Goal: Information Seeking & Learning: Learn about a topic

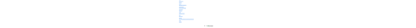
scroll to position [599, 0]
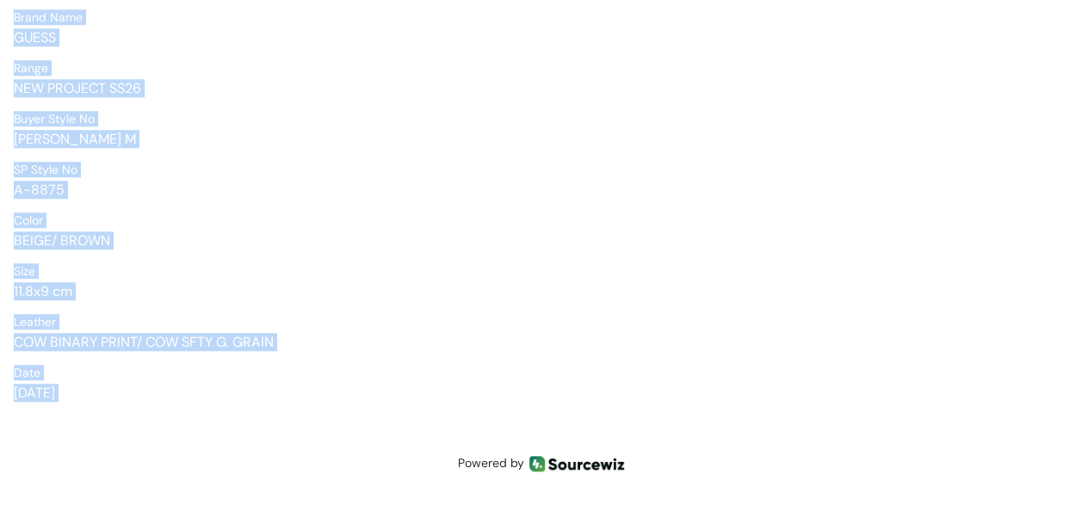
drag, startPoint x: 13, startPoint y: 214, endPoint x: 171, endPoint y: 411, distance: 252.9
copy div "Product ID A-8875 Category Wallets & Holders Buyer Code SP-52 Sample Type FRS B…"
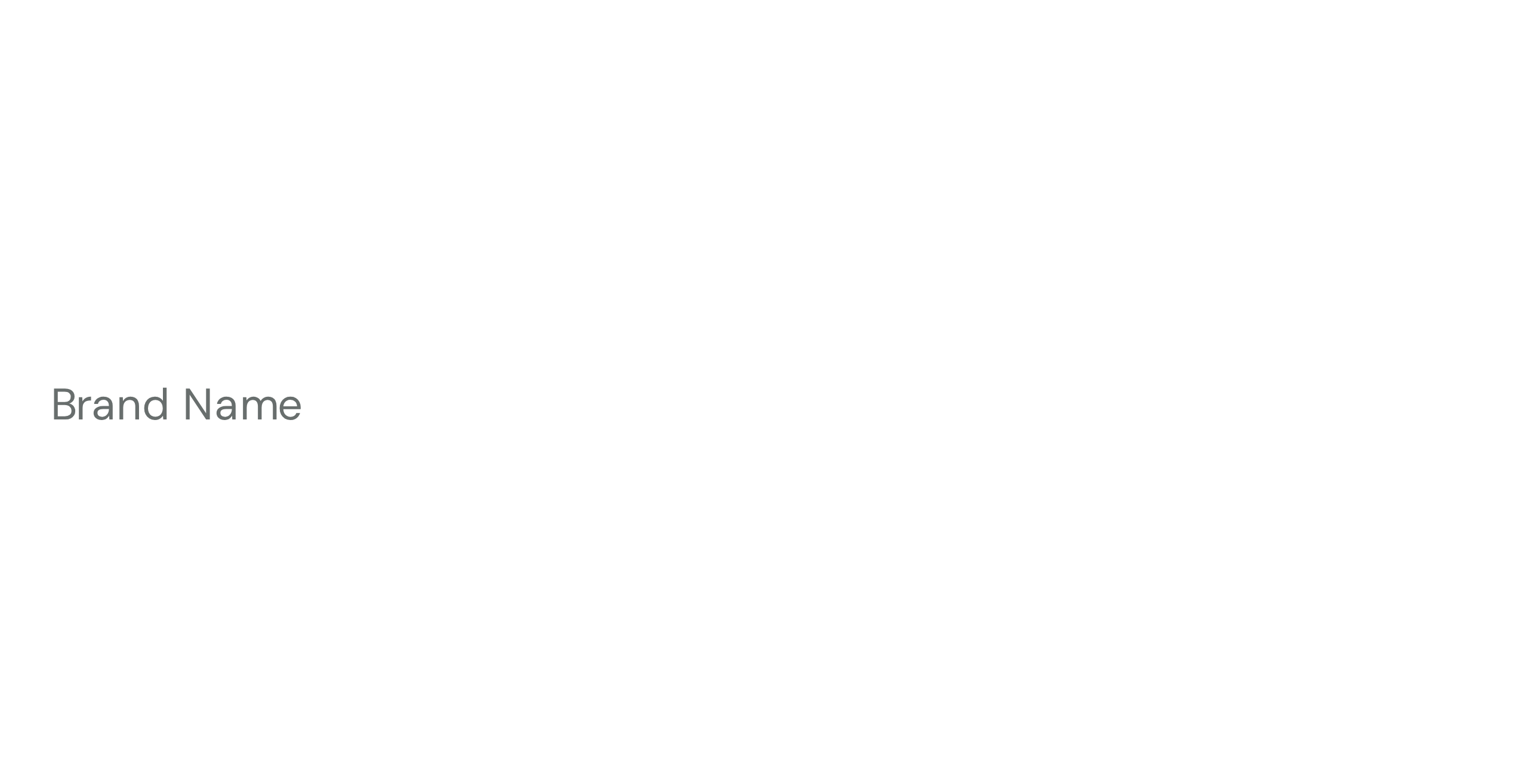
scroll to position [0, 0]
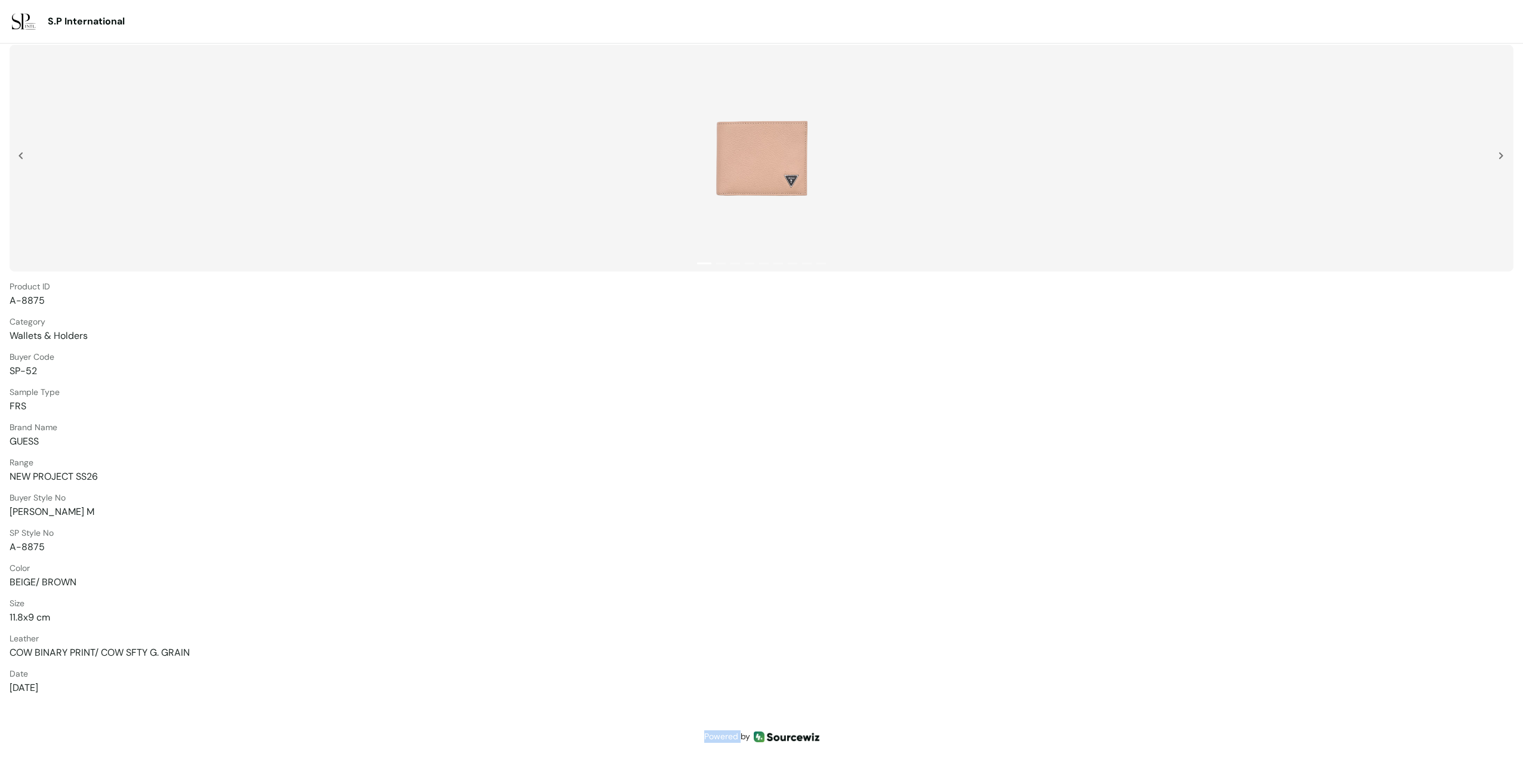
click at [749, 197] on img at bounding box center [761, 158] width 240 height 215
click at [722, 263] on button "2" at bounding box center [721, 263] width 10 height 2
click at [737, 264] on button "3" at bounding box center [736, 263] width 10 height 2
click at [749, 264] on button "4" at bounding box center [749, 263] width 10 height 2
click at [749, 264] on button "5" at bounding box center [764, 263] width 10 height 2
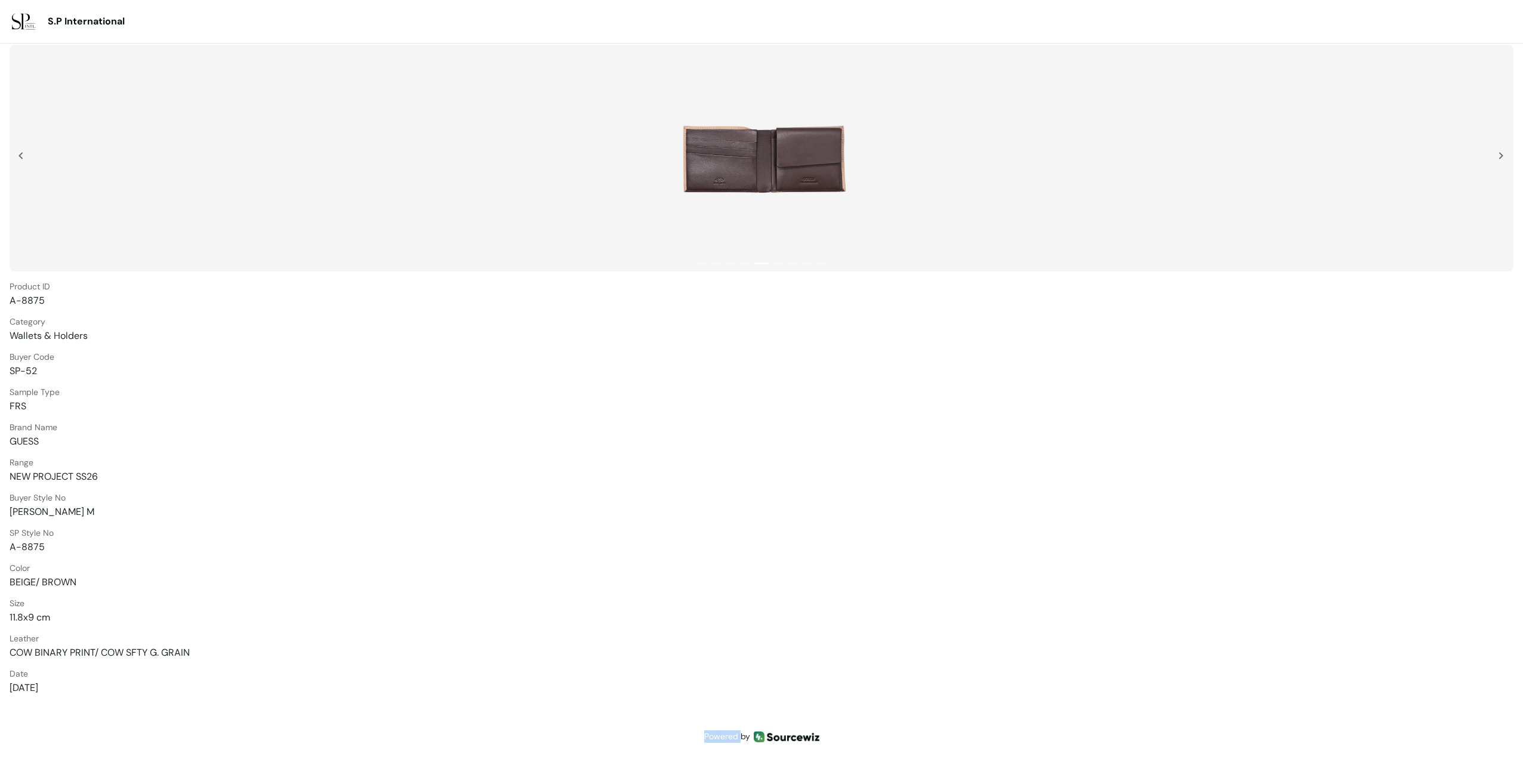
click at [749, 175] on img at bounding box center [761, 158] width 240 height 215
click at [749, 174] on img at bounding box center [761, 158] width 240 height 215
click at [748, 173] on img at bounding box center [761, 158] width 240 height 215
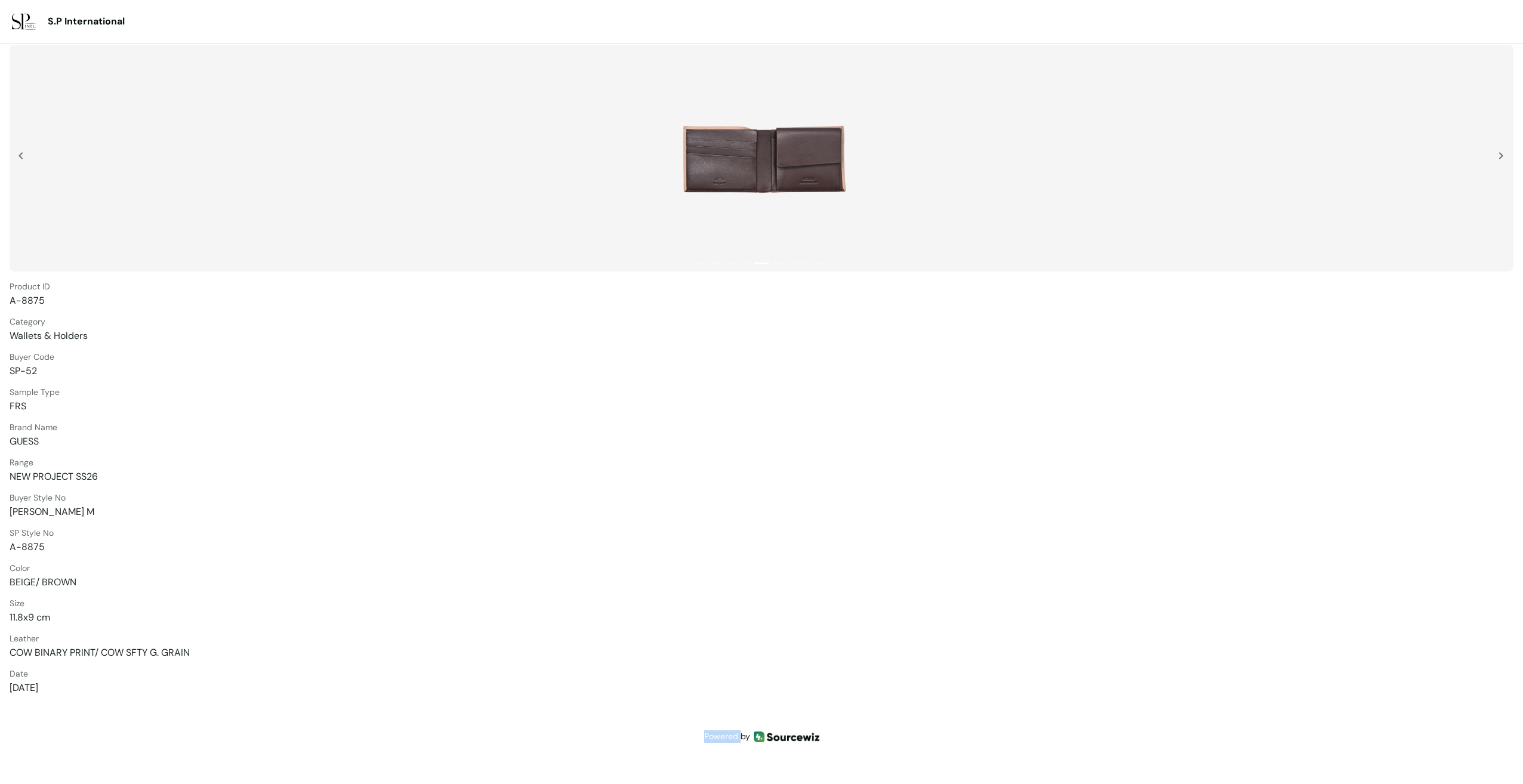
click at [748, 173] on img at bounding box center [761, 158] width 240 height 215
click at [675, 204] on img at bounding box center [761, 158] width 240 height 215
click at [749, 143] on img at bounding box center [761, 158] width 240 height 215
